Goal: Transaction & Acquisition: Purchase product/service

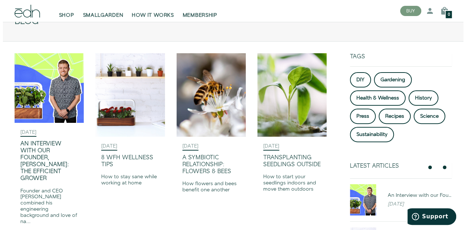
scroll to position [73, 0]
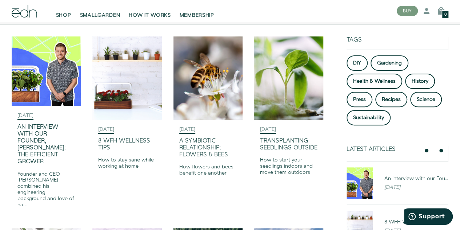
click at [48, 157] on div "An Interview with our Founder, [PERSON_NAME]: The Efficient Grower" at bounding box center [45, 144] width 57 height 42
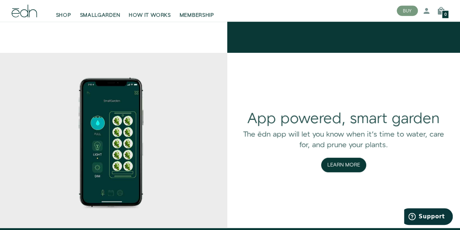
scroll to position [909, 0]
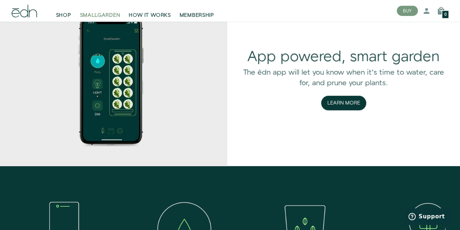
click at [94, 12] on link "SMALLGARDEN" at bounding box center [100, 11] width 49 height 16
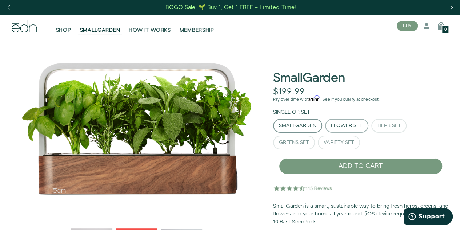
click at [346, 125] on div "Flower Set" at bounding box center [347, 125] width 32 height 5
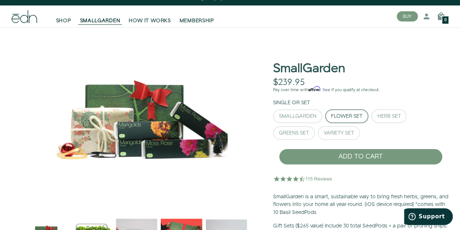
scroll to position [73, 0]
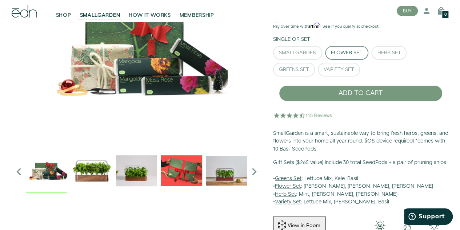
click at [139, 160] on img "2 / 6" at bounding box center [136, 170] width 41 height 41
